Goal: Communication & Community: Participate in discussion

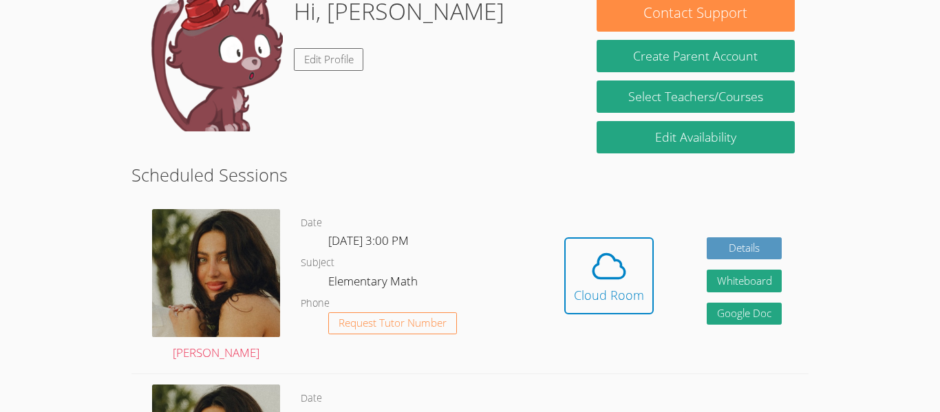
scroll to position [233, 0]
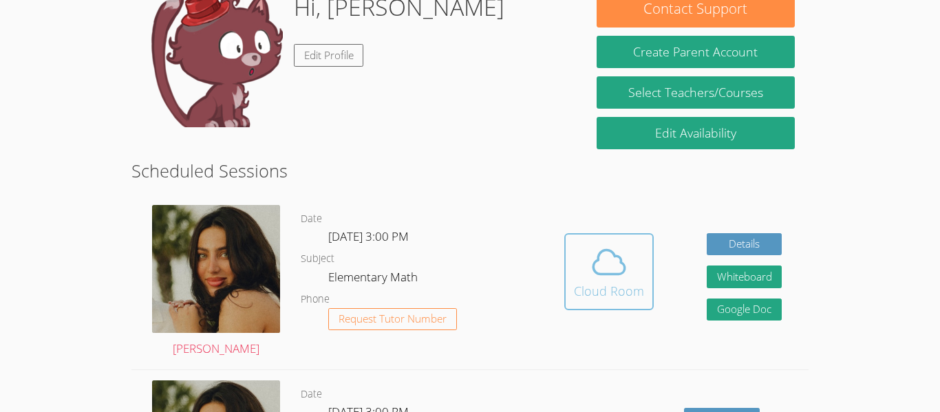
click at [628, 269] on span at bounding box center [609, 262] width 70 height 39
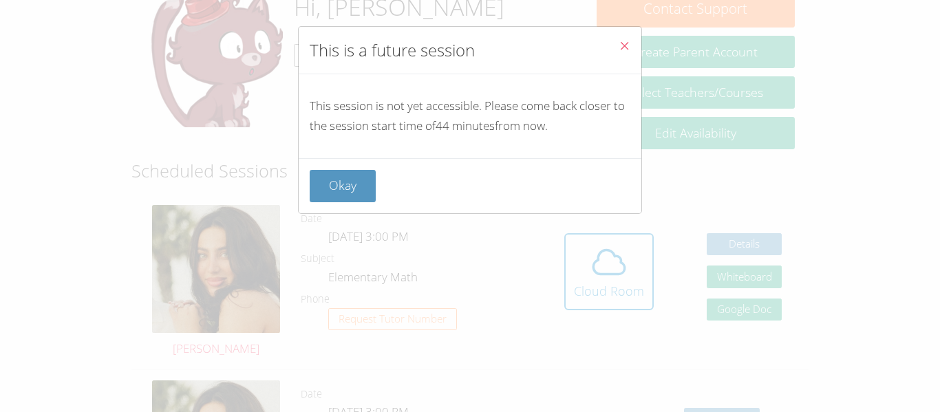
click at [619, 43] on icon "Close" at bounding box center [625, 46] width 12 height 12
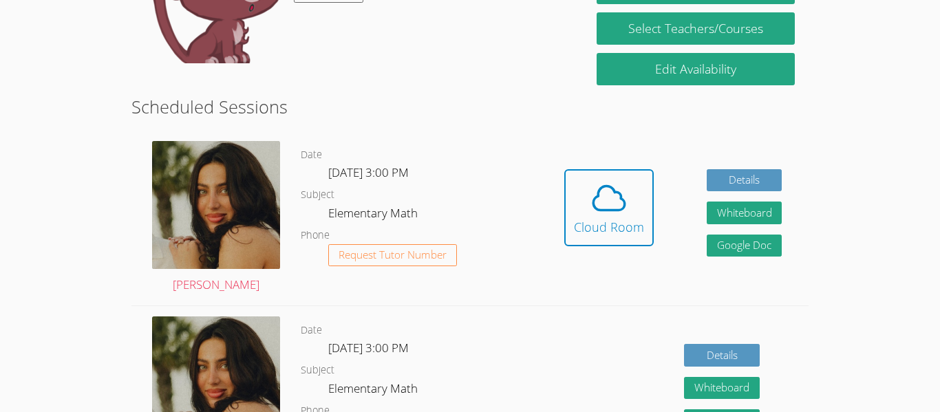
scroll to position [343, 0]
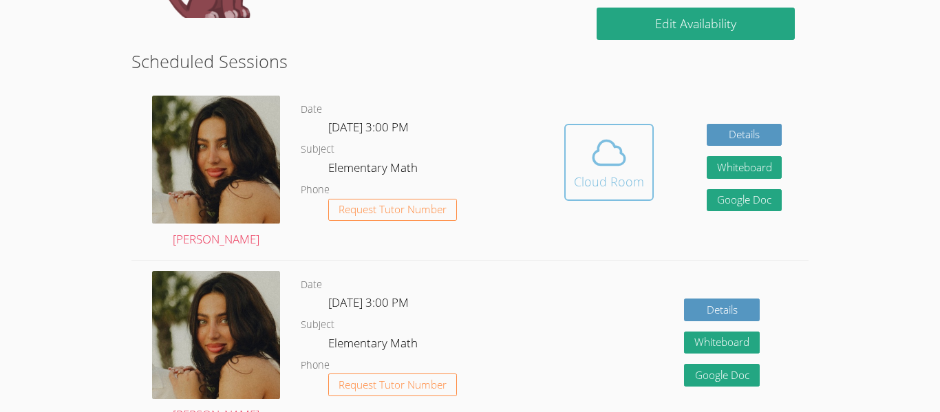
click at [606, 152] on icon at bounding box center [609, 153] width 39 height 39
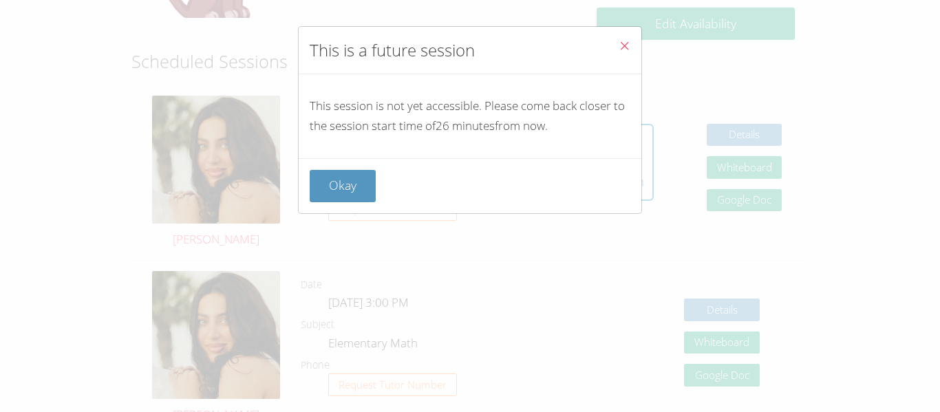
click at [624, 43] on icon "Close" at bounding box center [625, 46] width 12 height 12
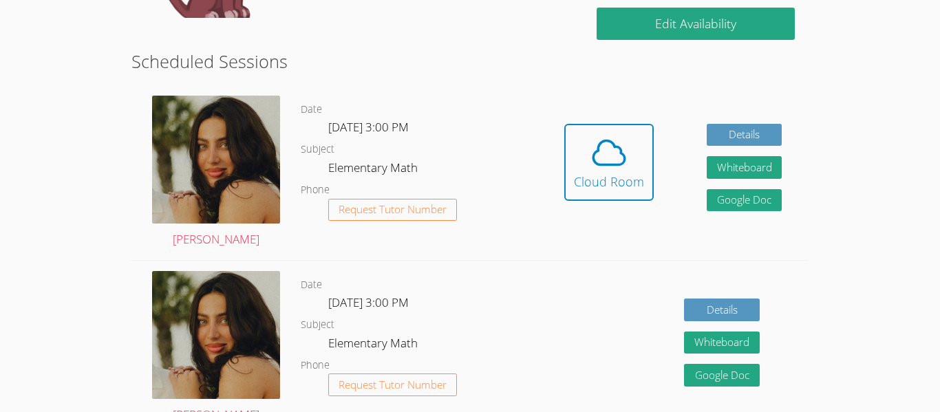
click at [771, 159] on button "Whiteboard" at bounding box center [745, 167] width 76 height 23
click at [610, 135] on icon at bounding box center [609, 153] width 39 height 39
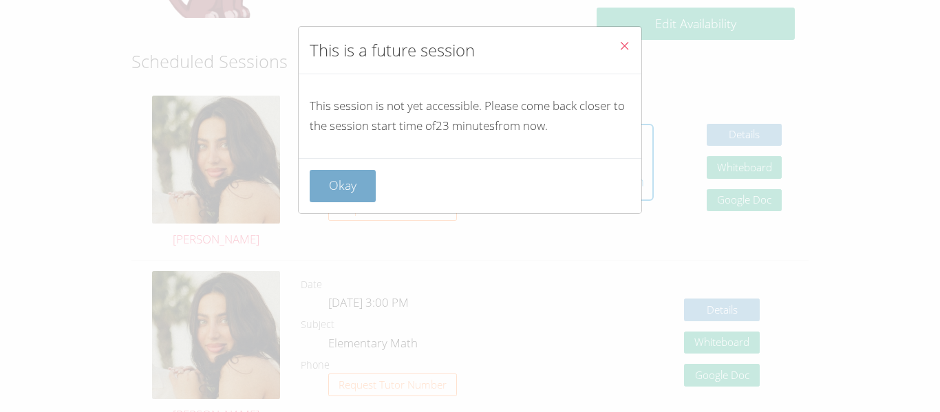
click at [343, 172] on button "Okay" at bounding box center [343, 186] width 66 height 32
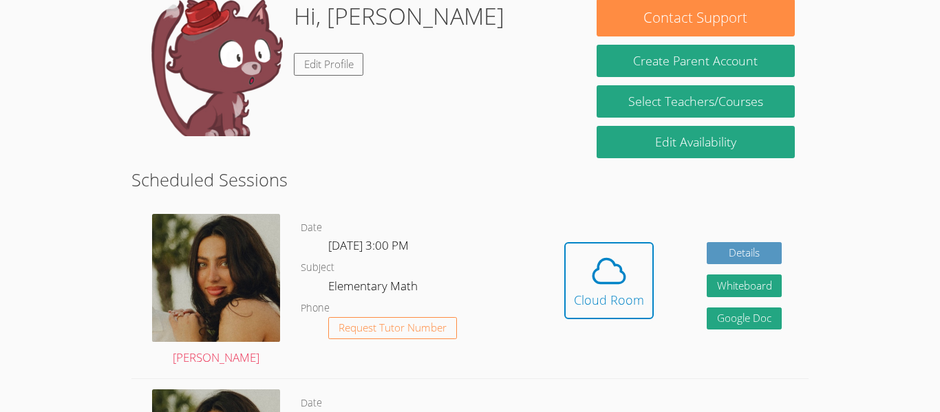
scroll to position [223, 0]
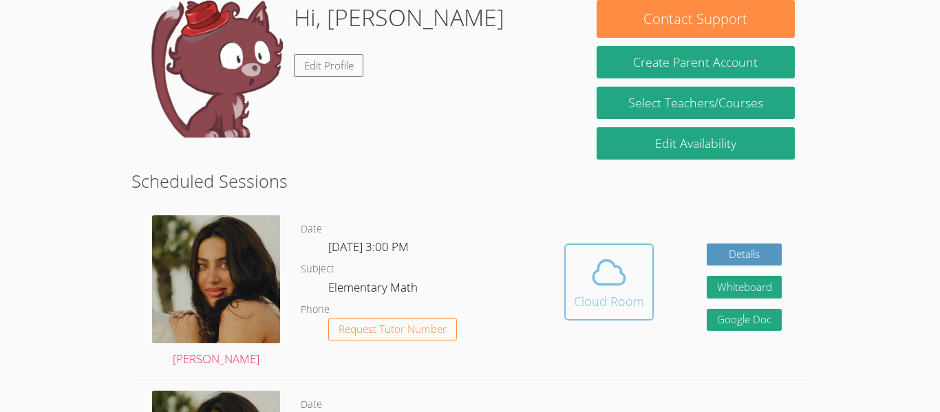
click at [621, 279] on icon at bounding box center [609, 272] width 39 height 39
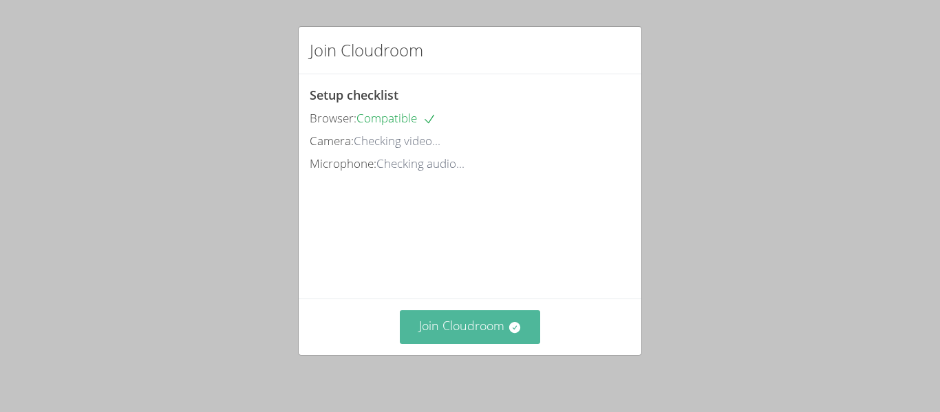
click at [487, 315] on button "Join Cloudroom" at bounding box center [470, 327] width 141 height 34
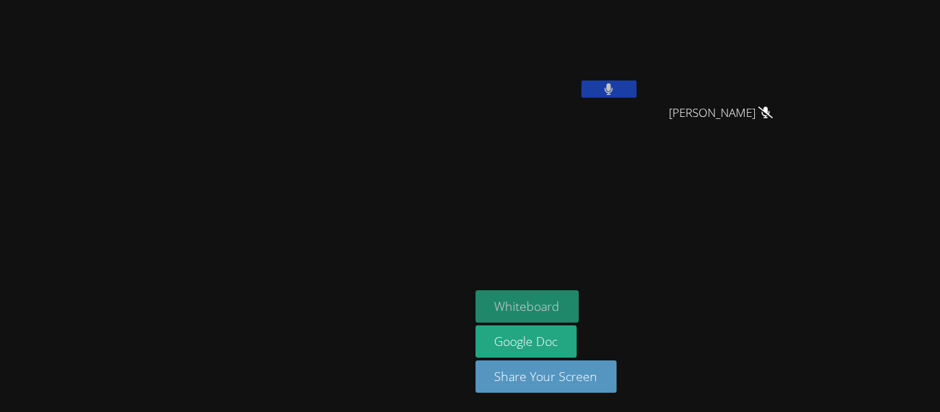
click at [579, 290] on button "Whiteboard" at bounding box center [528, 306] width 104 height 32
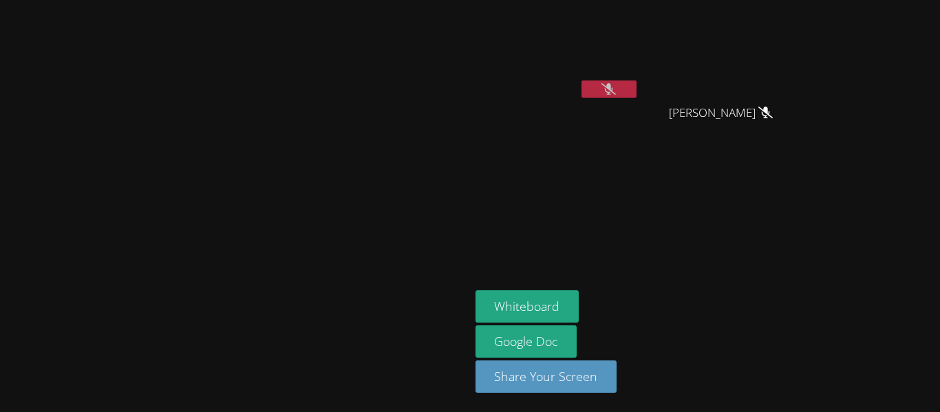
click at [637, 84] on button at bounding box center [609, 89] width 55 height 17
click at [637, 92] on button at bounding box center [609, 89] width 55 height 17
click at [637, 84] on button at bounding box center [609, 89] width 55 height 17
click at [637, 81] on button at bounding box center [609, 89] width 55 height 17
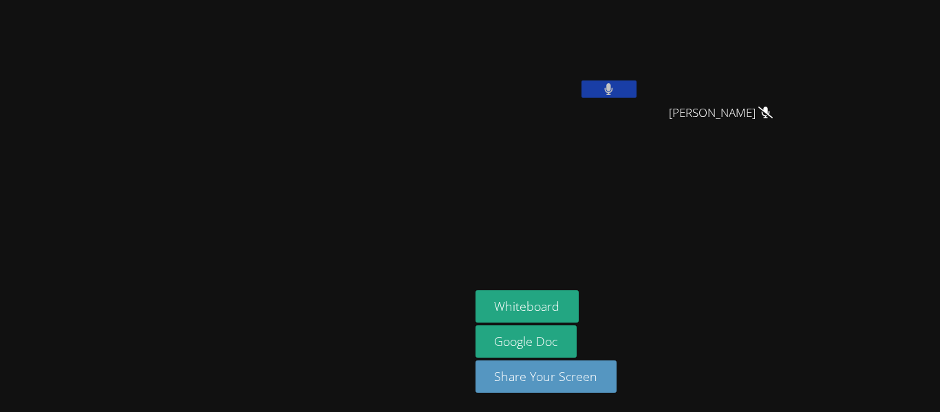
click at [637, 92] on button at bounding box center [609, 89] width 55 height 17
click at [637, 86] on button at bounding box center [609, 89] width 55 height 17
click at [579, 301] on button "Whiteboard" at bounding box center [528, 306] width 104 height 32
click at [579, 291] on button "Whiteboard" at bounding box center [528, 306] width 104 height 32
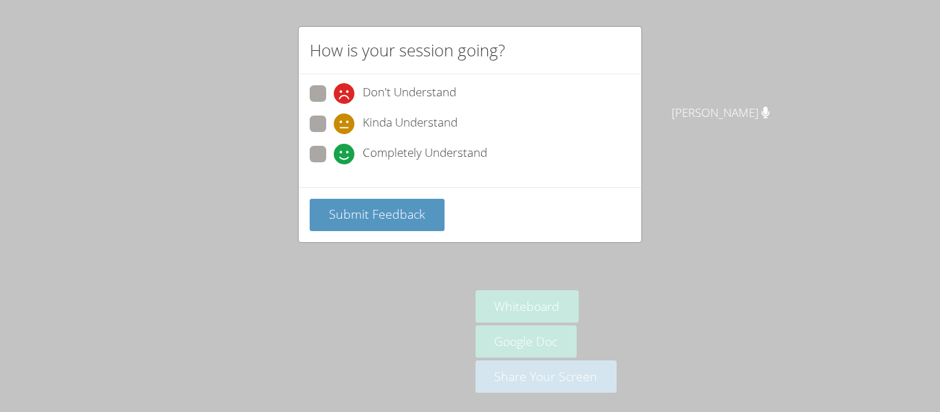
click at [721, 81] on div "How is your session going? Don't Understand Kinda Understand Completely Underst…" at bounding box center [470, 206] width 940 height 412
click at [317, 164] on label "Completely Understand" at bounding box center [399, 155] width 178 height 19
click at [334, 158] on input "Completely Understand" at bounding box center [340, 152] width 12 height 12
radio input "true"
click at [716, 71] on div "How is your session going? Don't Understand Kinda Understand Completely Underst…" at bounding box center [470, 206] width 940 height 412
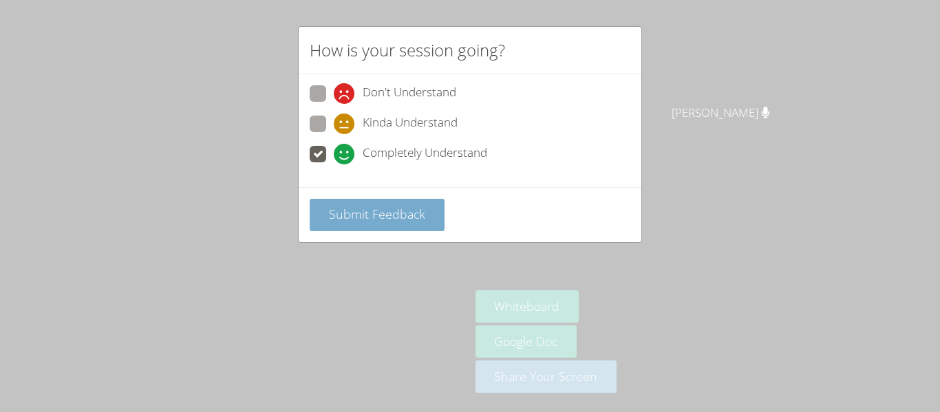
click at [387, 208] on span "Submit Feedback" at bounding box center [377, 214] width 96 height 17
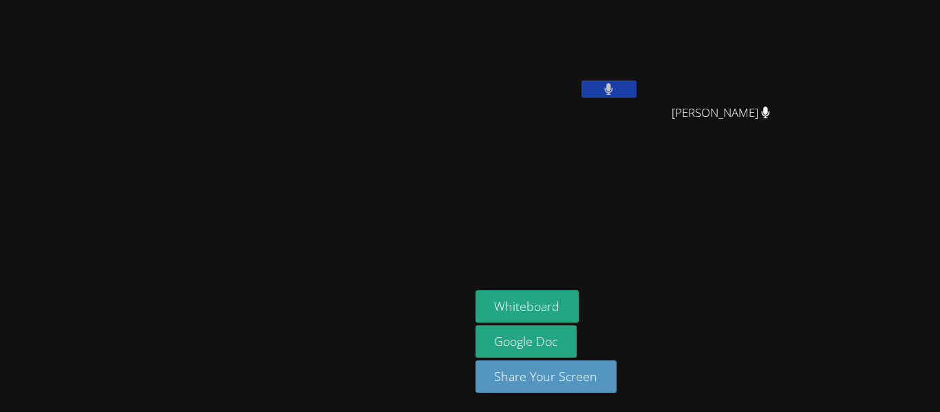
click at [637, 92] on button at bounding box center [609, 89] width 55 height 17
click at [616, 90] on icon at bounding box center [609, 89] width 14 height 12
click at [639, 78] on video at bounding box center [558, 52] width 164 height 92
click at [616, 86] on icon at bounding box center [609, 89] width 14 height 12
click at [637, 95] on button at bounding box center [609, 89] width 55 height 17
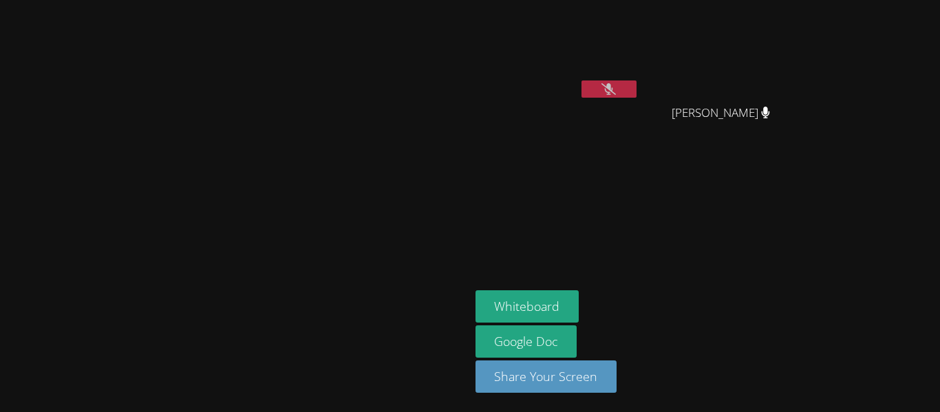
click at [637, 95] on button at bounding box center [609, 89] width 55 height 17
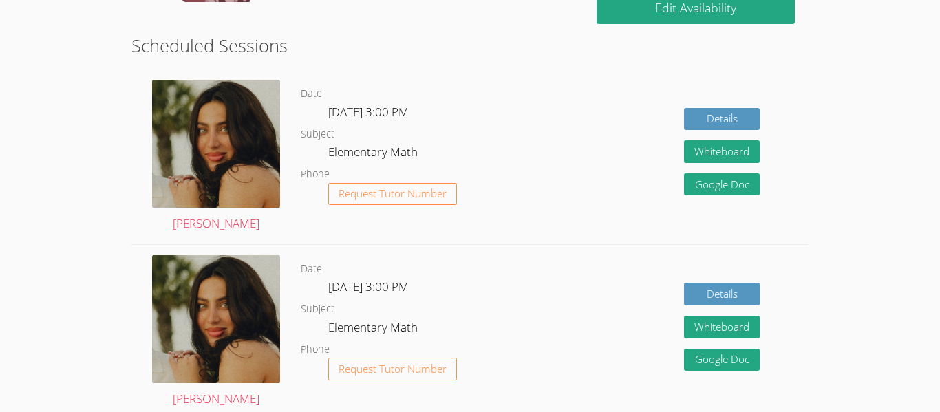
scroll to position [312, 0]
